Goal: Information Seeking & Learning: Learn about a topic

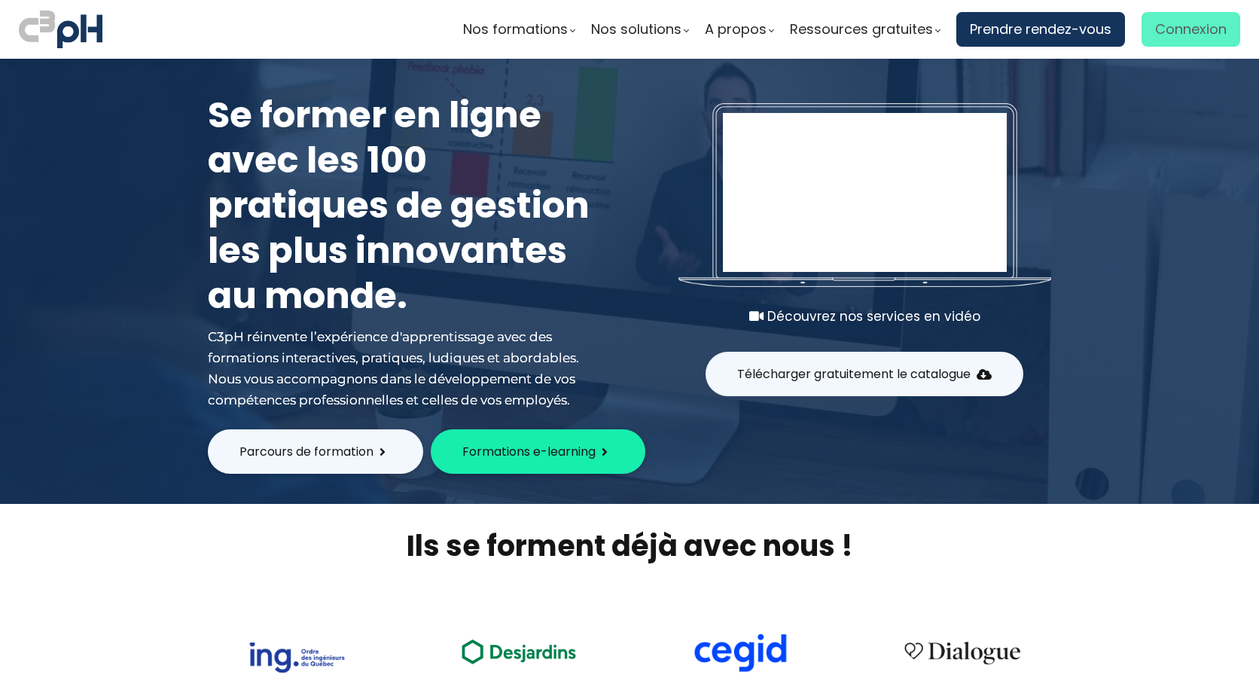
click at [1174, 27] on span "Connexion" at bounding box center [1191, 29] width 72 height 23
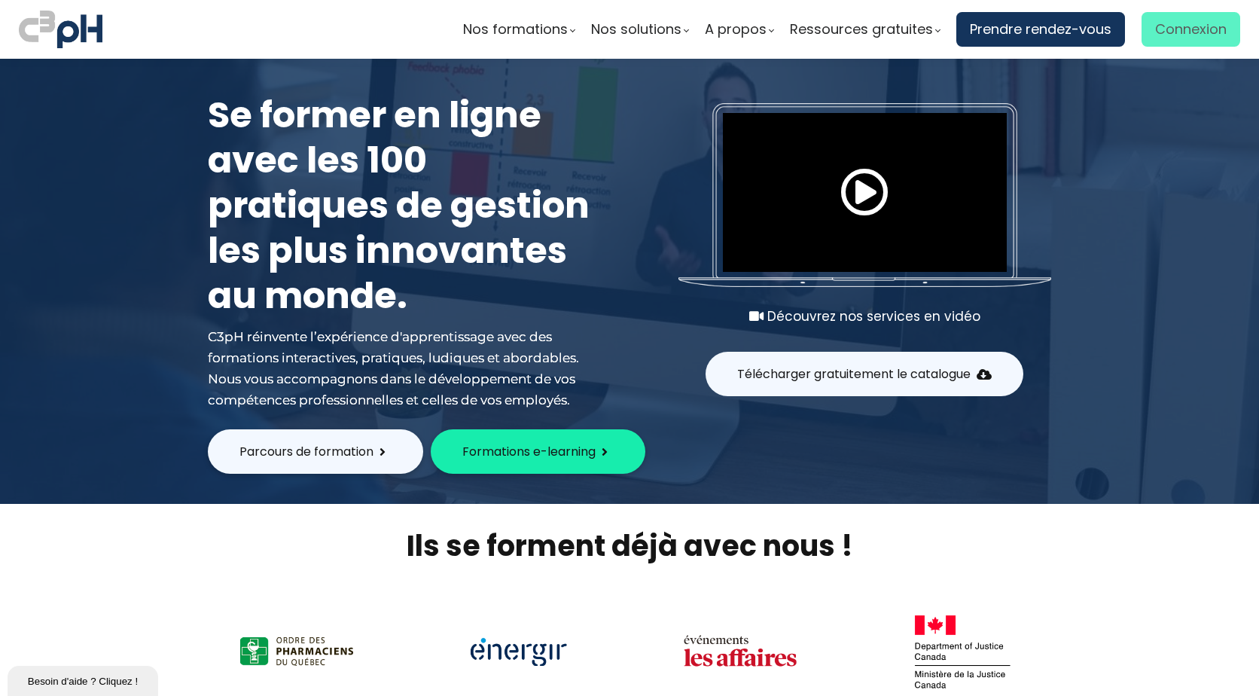
click at [1182, 34] on span "Connexion" at bounding box center [1191, 29] width 72 height 23
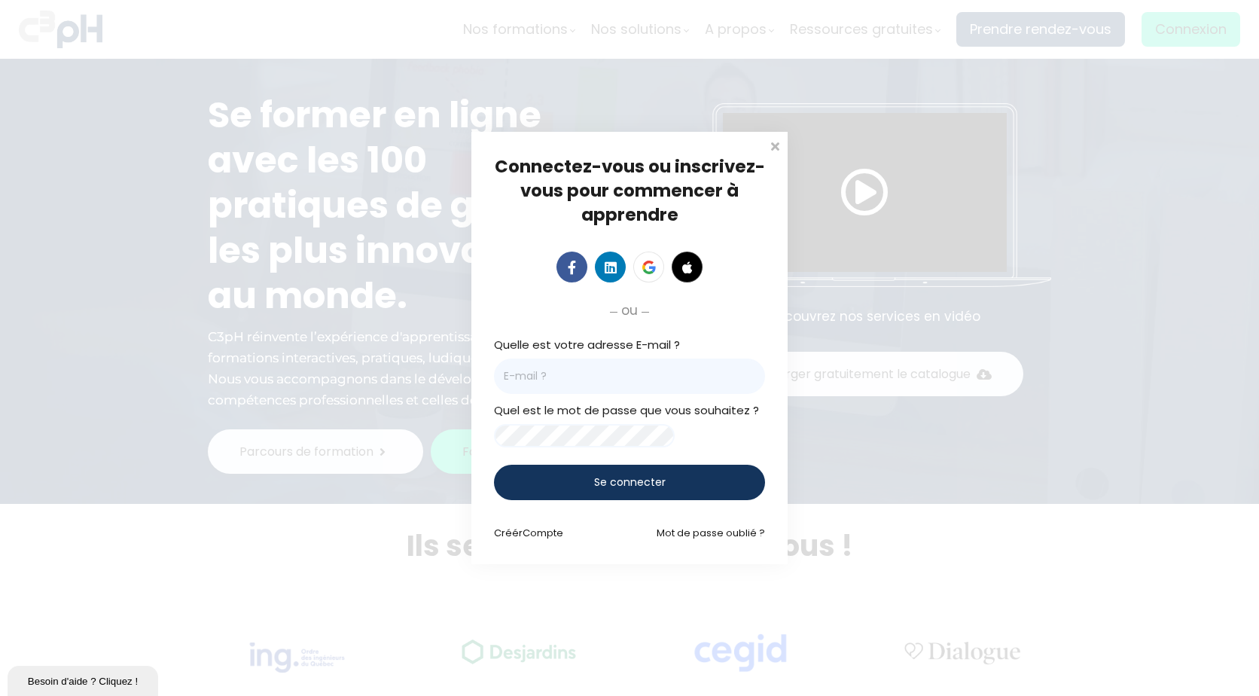
click at [620, 377] on input "email" at bounding box center [629, 375] width 271 height 35
type input "[EMAIL_ADDRESS][DOMAIN_NAME]"
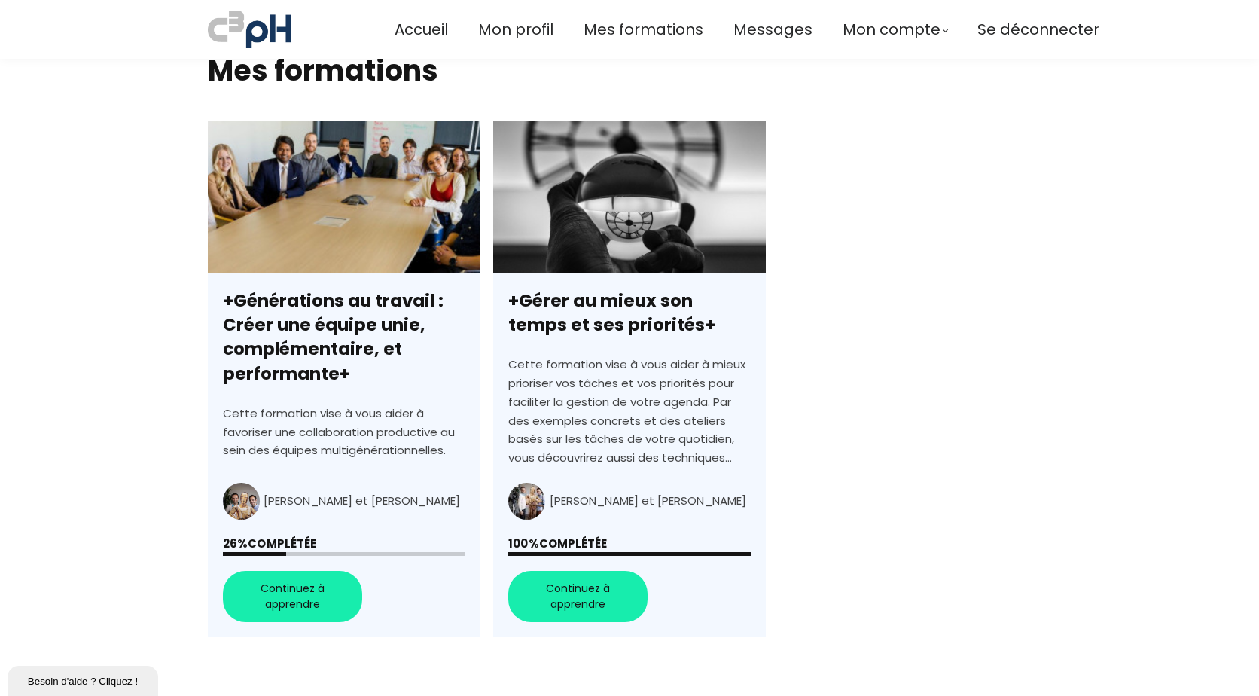
scroll to position [527, 0]
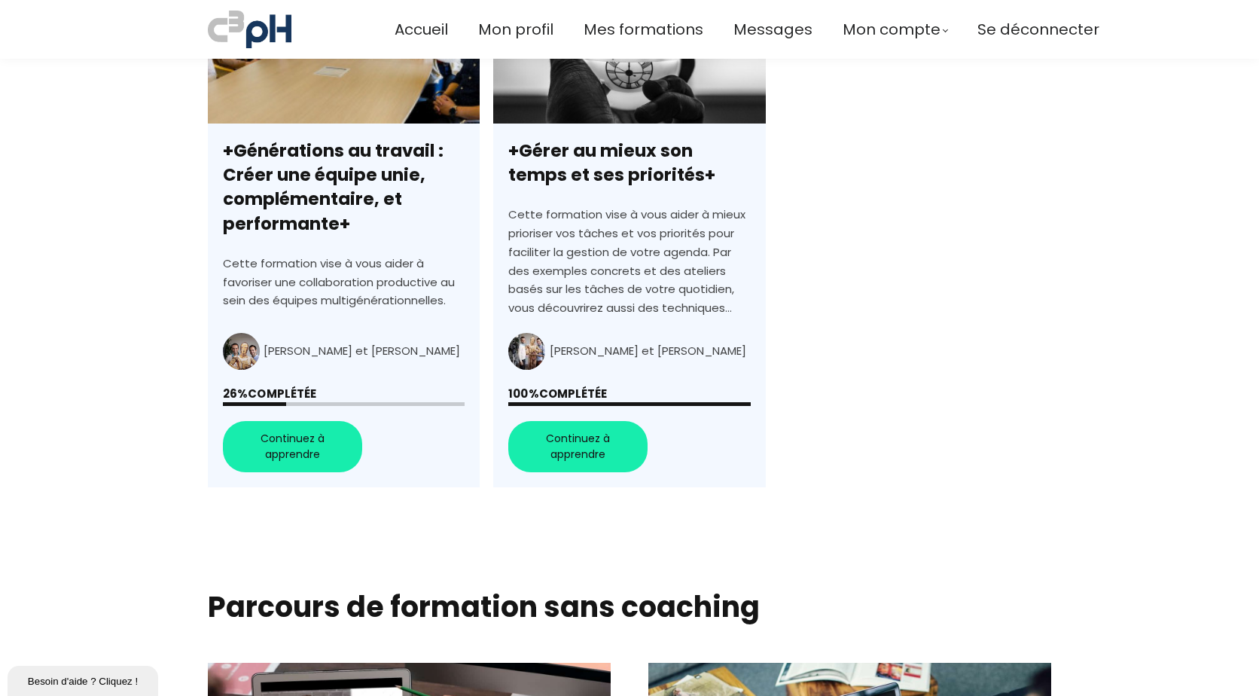
click at [331, 438] on link "+Générations au travail : Créer une équipe unie, complémentaire, et performante+" at bounding box center [344, 229] width 272 height 517
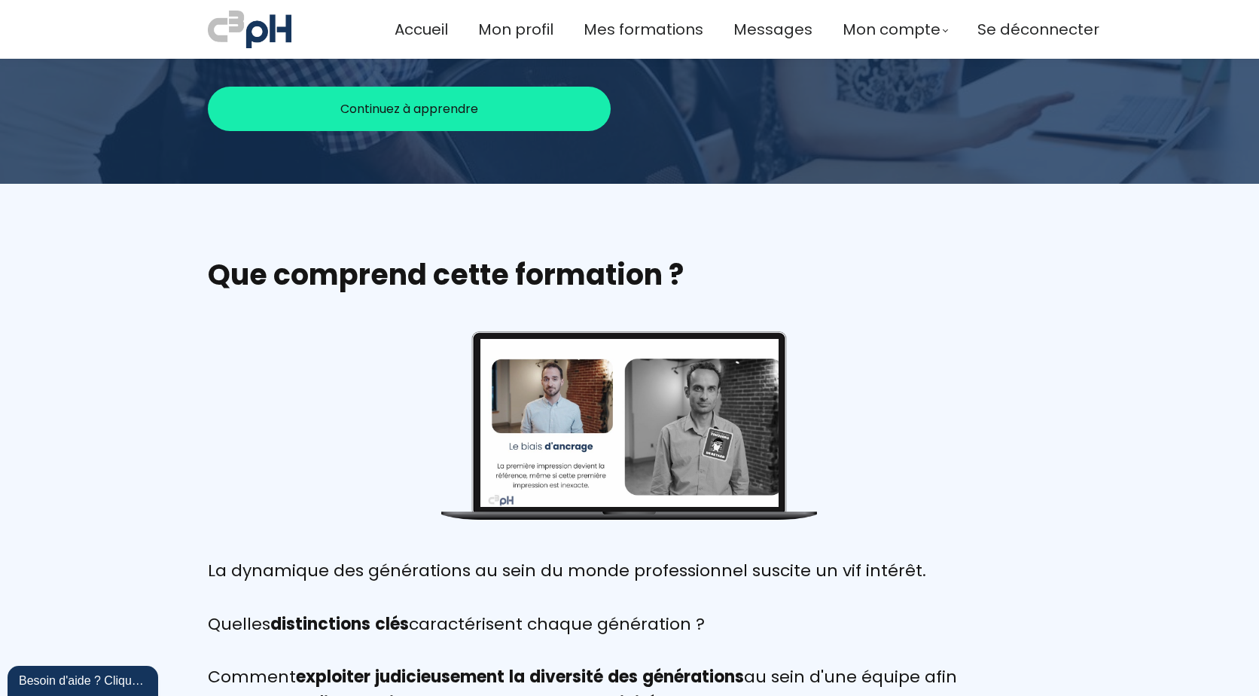
scroll to position [377, 0]
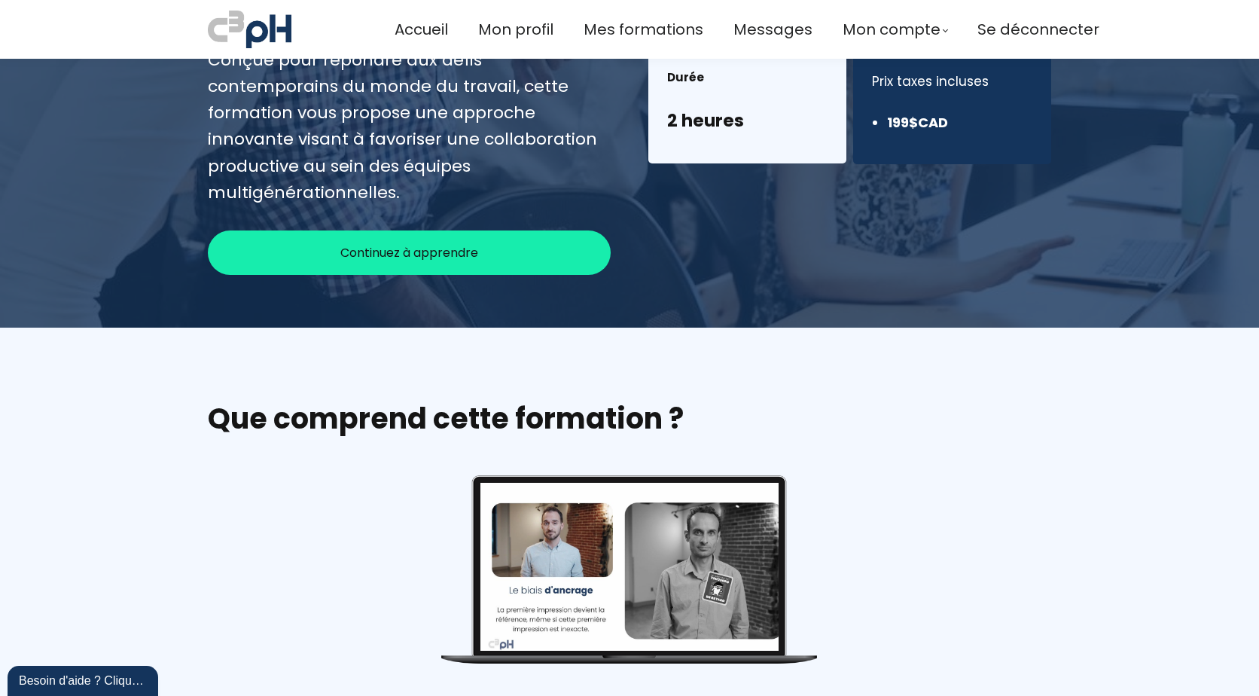
click at [385, 243] on span "Continuez à apprendre" at bounding box center [409, 252] width 138 height 19
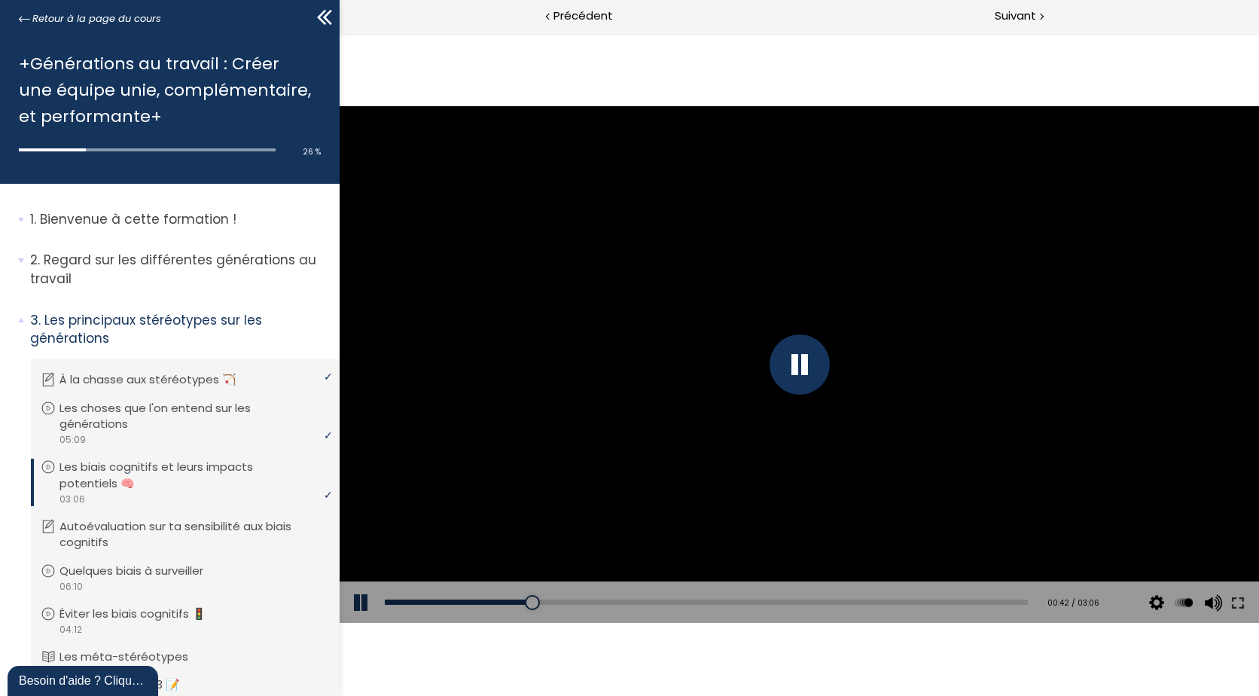
click at [533, 593] on div "Add chapter 00:42" at bounding box center [706, 602] width 643 height 42
drag, startPoint x: 531, startPoint y: 600, endPoint x: 321, endPoint y: 601, distance: 210.1
click at [340, 33] on html "Click for sound @keyframes VOLUME_SMALL_WAVE_FLASH { 0% { opacity: 0; } 33% { o…" at bounding box center [799, 33] width 919 height 0
click at [922, 662] on div "Click for sound @keyframes VOLUME_SMALL_WAVE_FLASH { 0% { opacity: 0; } 33% { o…" at bounding box center [799, 364] width 919 height 663
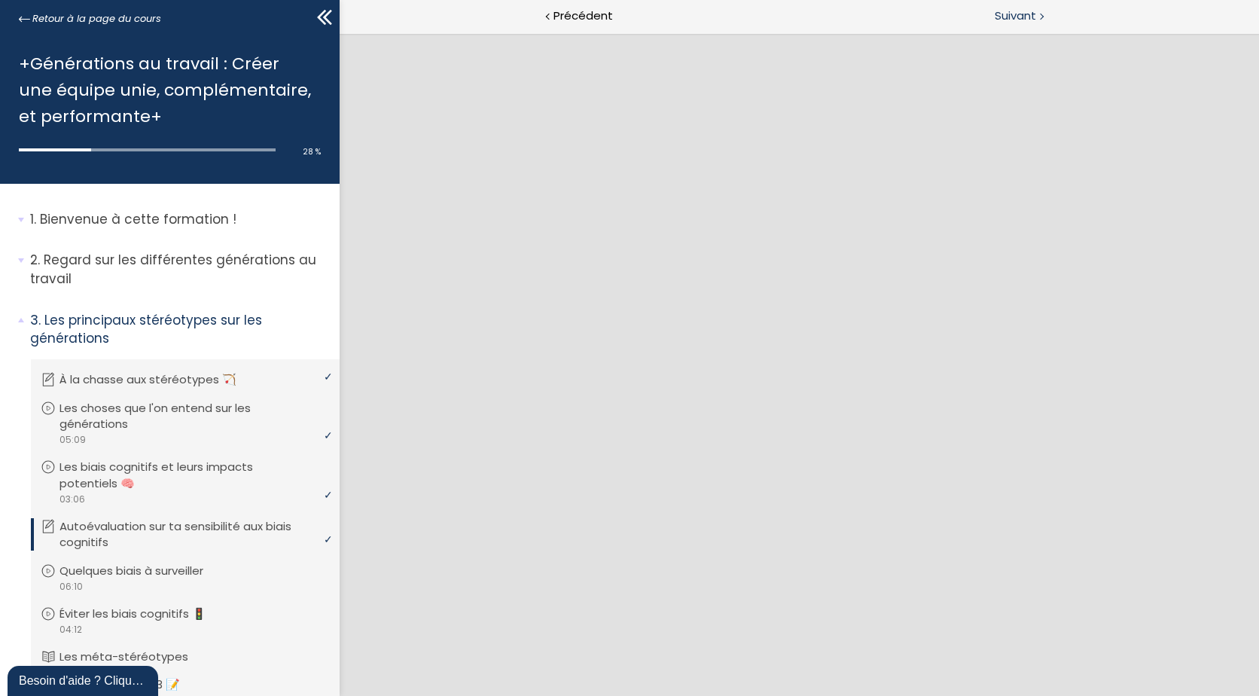
click at [1026, 15] on span "Suivant" at bounding box center [1015, 16] width 41 height 19
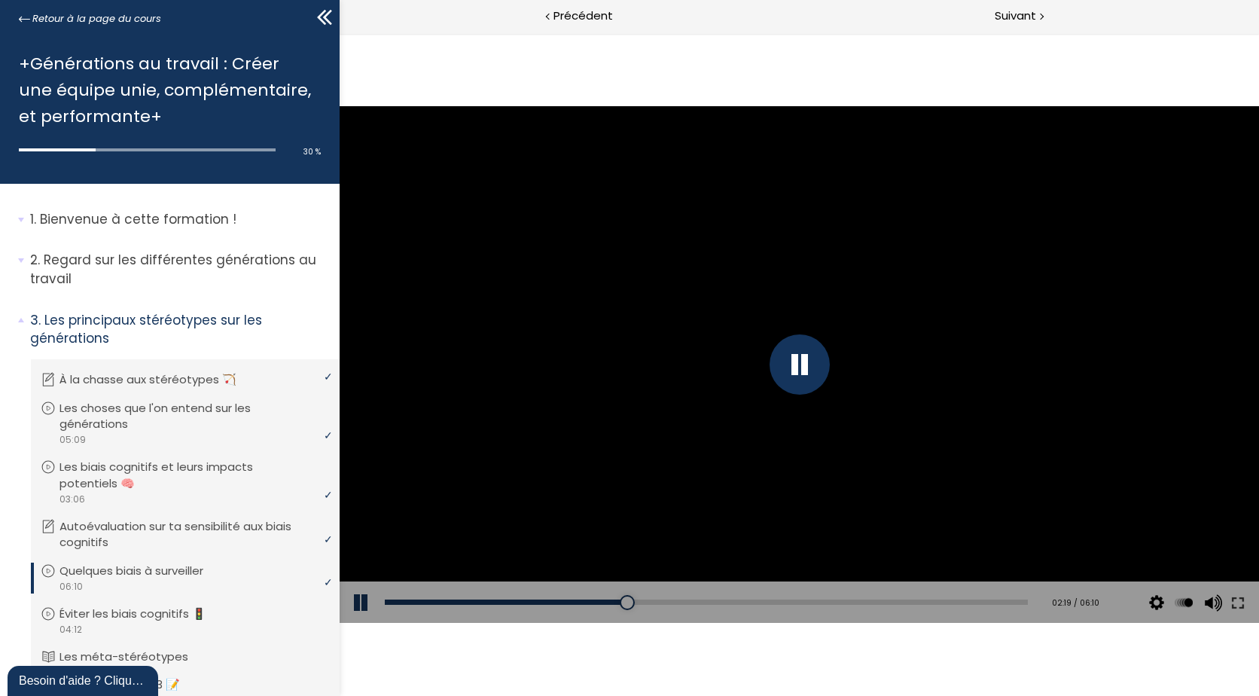
click at [776, 402] on div at bounding box center [799, 364] width 919 height 517
click at [822, 338] on div at bounding box center [799, 364] width 919 height 517
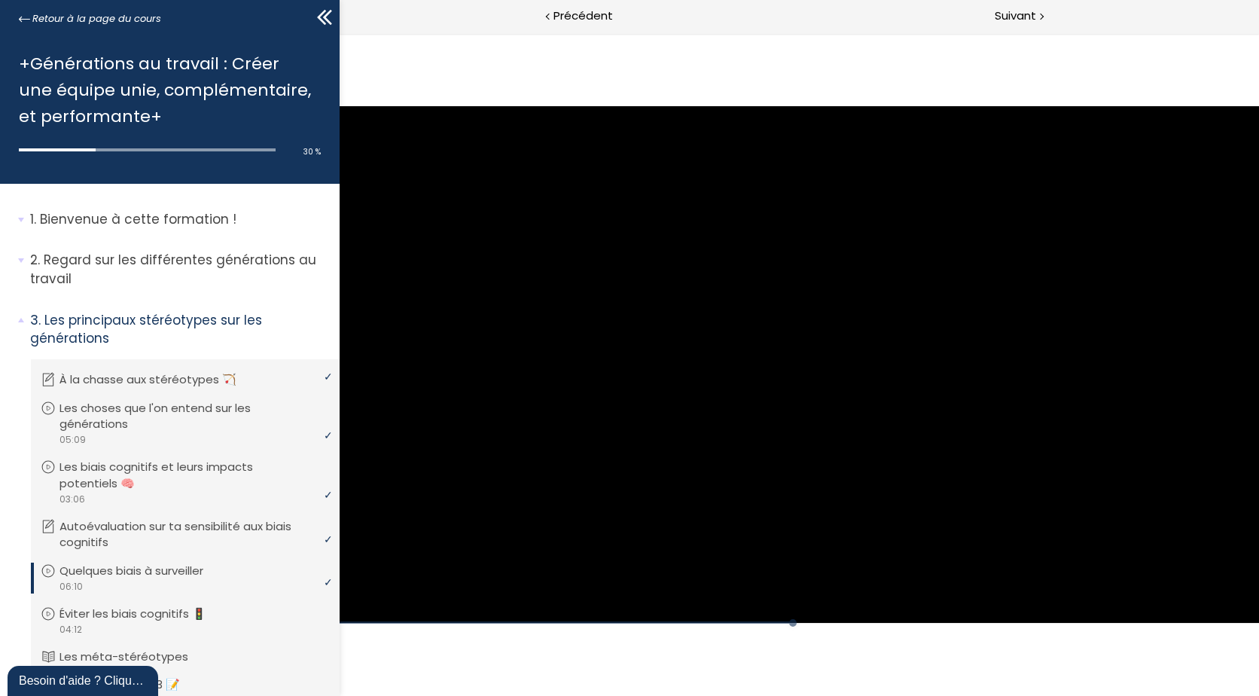
click at [804, 320] on div at bounding box center [799, 364] width 919 height 517
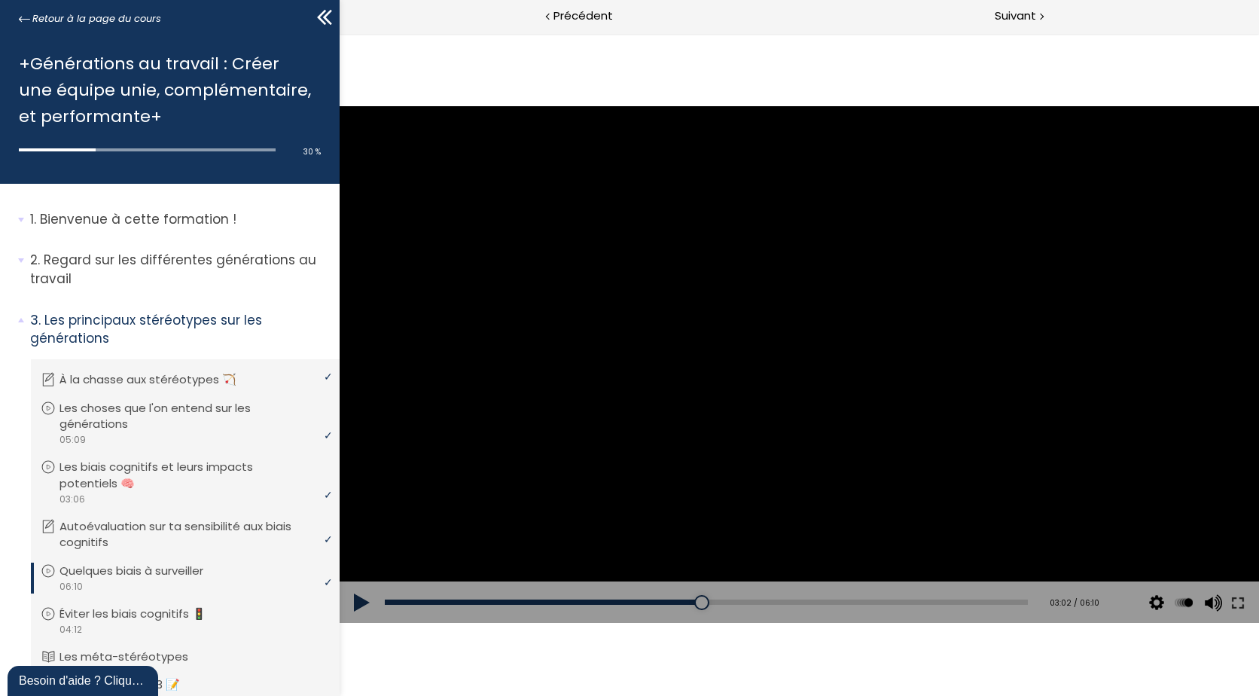
click at [679, 325] on div at bounding box center [799, 364] width 919 height 517
